Goal: Transaction & Acquisition: Book appointment/travel/reservation

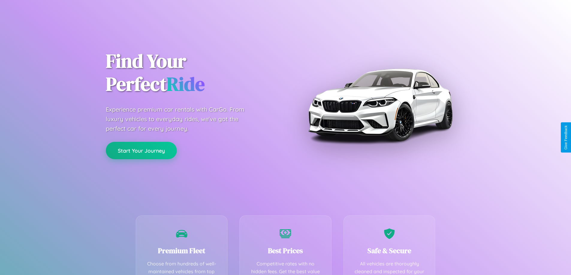
click at [141, 151] on button "Start Your Journey" at bounding box center [141, 150] width 71 height 17
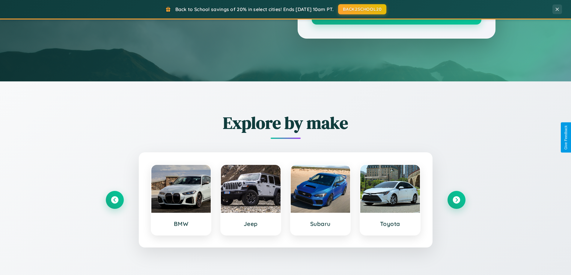
scroll to position [412, 0]
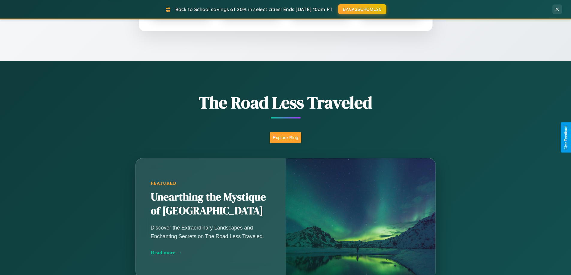
click at [285, 138] on button "Explore Blog" at bounding box center [285, 137] width 31 height 11
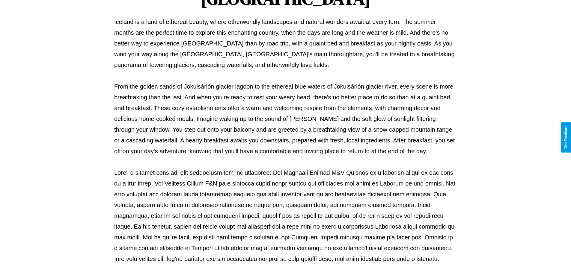
scroll to position [194, 0]
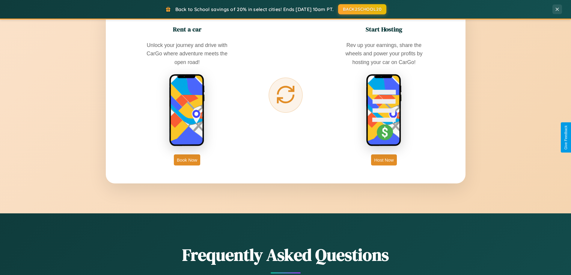
scroll to position [963, 0]
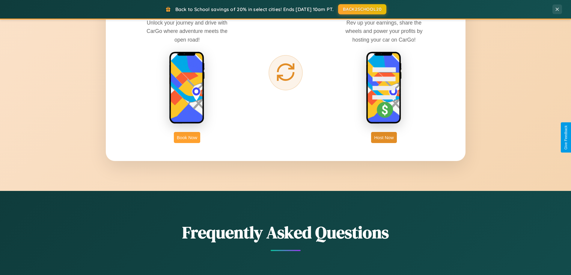
click at [187, 138] on button "Book Now" at bounding box center [187, 137] width 26 height 11
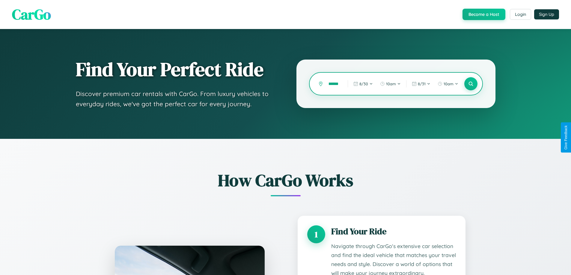
type input "*******"
